Goal: Transaction & Acquisition: Purchase product/service

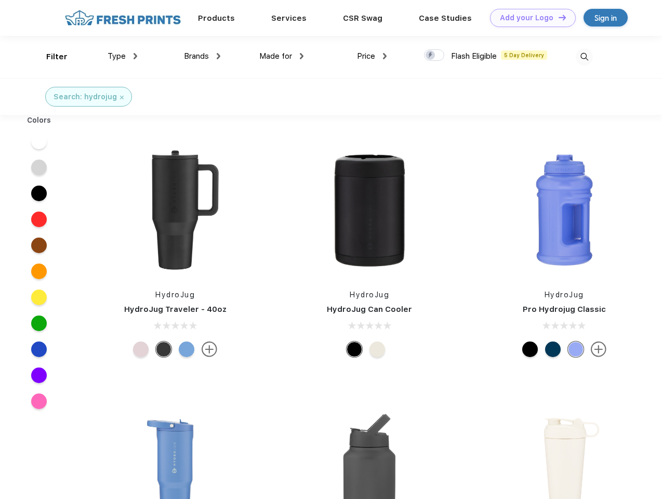
click at [529, 18] on link "Add your Logo Design Tool" at bounding box center [533, 18] width 86 height 18
click at [0, 0] on div "Design Tool" at bounding box center [0, 0] width 0 height 0
click at [557, 17] on link "Add your Logo Design Tool" at bounding box center [533, 18] width 86 height 18
click at [50, 57] on div "Filter" at bounding box center [56, 57] width 21 height 12
click at [123, 56] on span "Type" at bounding box center [117, 55] width 18 height 9
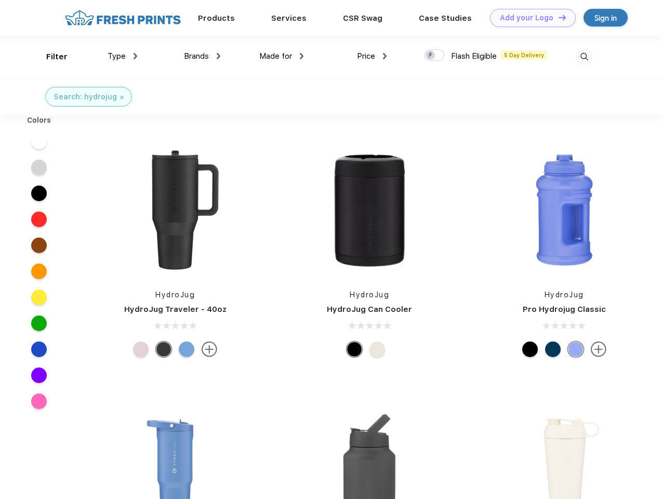
click at [202, 56] on span "Brands" at bounding box center [196, 55] width 25 height 9
click at [282, 56] on span "Made for" at bounding box center [275, 55] width 33 height 9
click at [372, 56] on span "Price" at bounding box center [366, 55] width 18 height 9
click at [434, 56] on div at bounding box center [434, 54] width 20 height 11
click at [431, 56] on input "checkbox" at bounding box center [427, 52] width 7 height 7
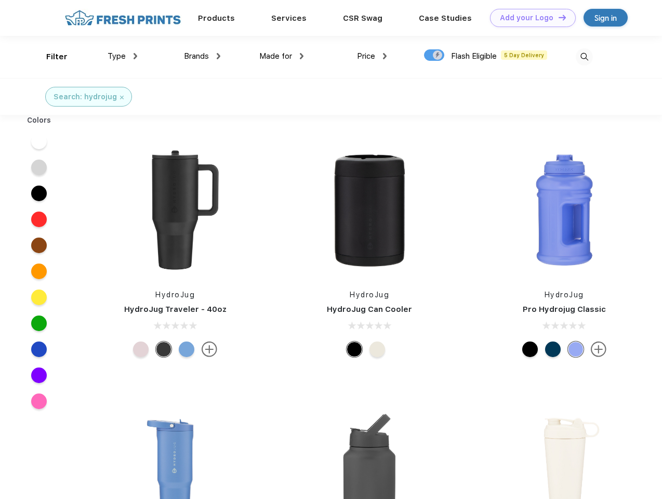
click at [584, 57] on img at bounding box center [584, 56] width 17 height 17
